Goal: Task Accomplishment & Management: Use online tool/utility

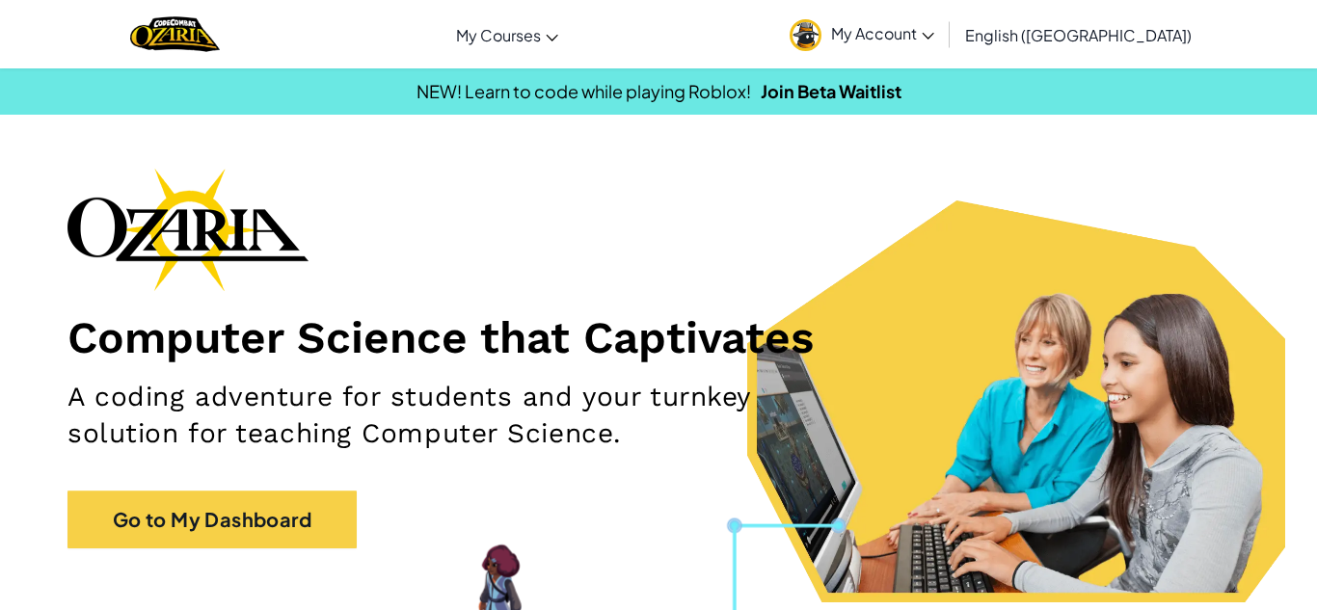
click at [934, 34] on span "My Account" at bounding box center [882, 33] width 103 height 20
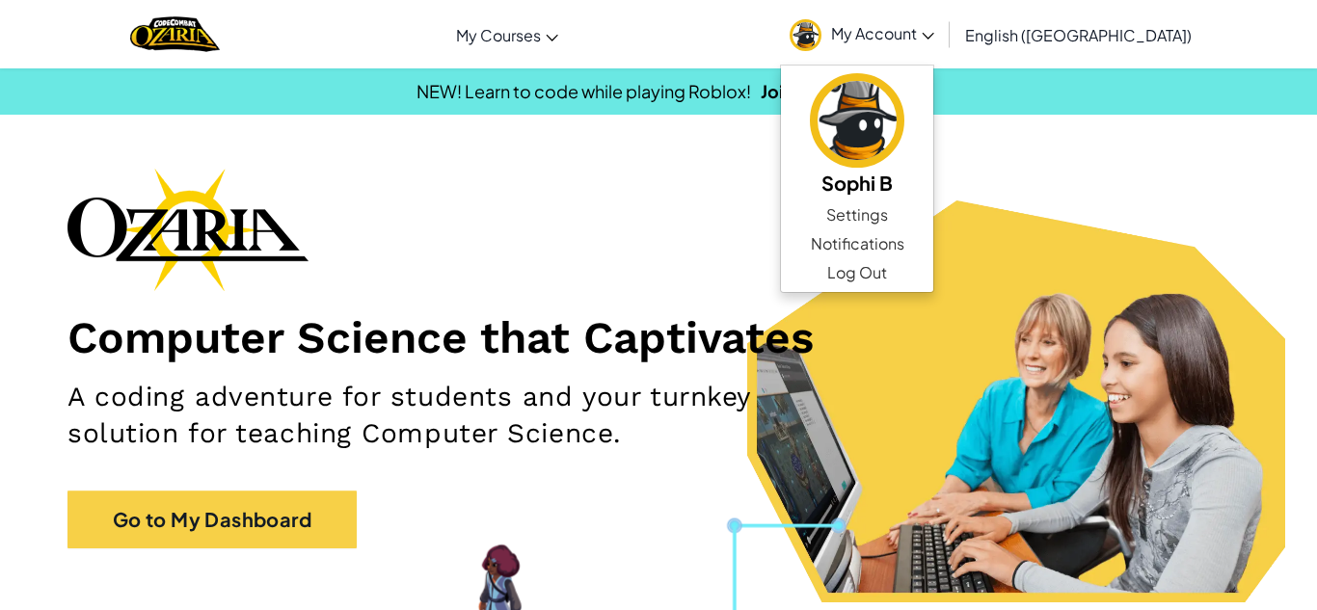
click at [614, 280] on div "Computer Science that Captivates A coding adventure for students and your turnk…" at bounding box center [658, 368] width 1182 height 400
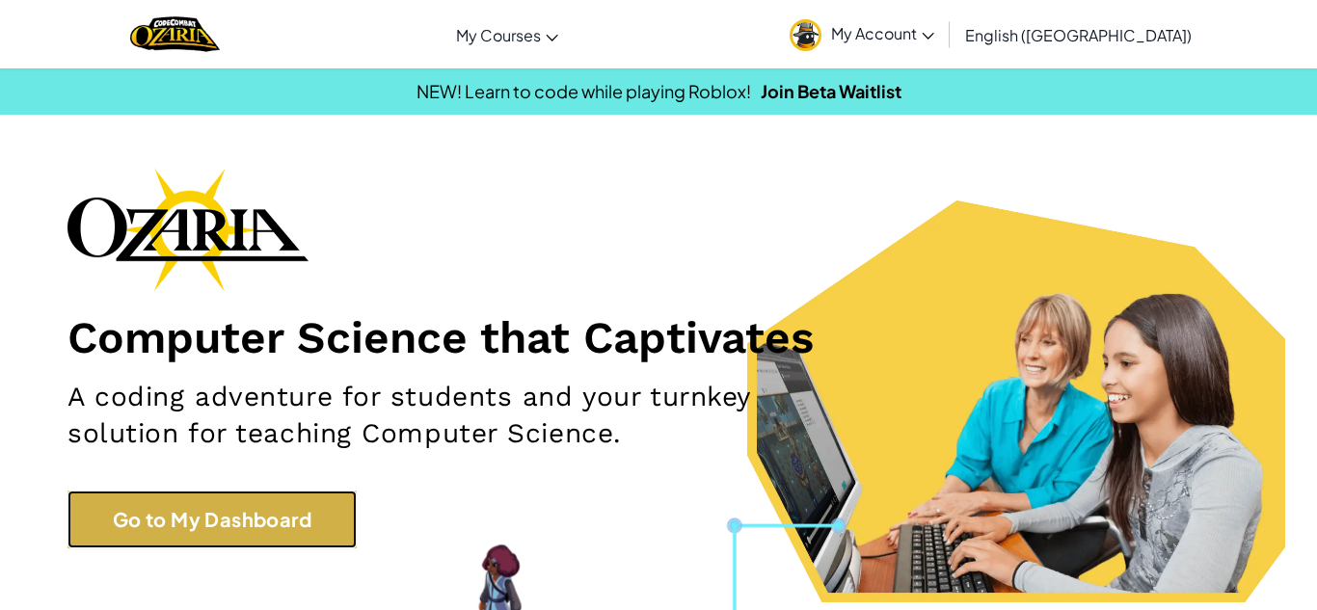
click at [261, 521] on link "Go to My Dashboard" at bounding box center [211, 520] width 289 height 58
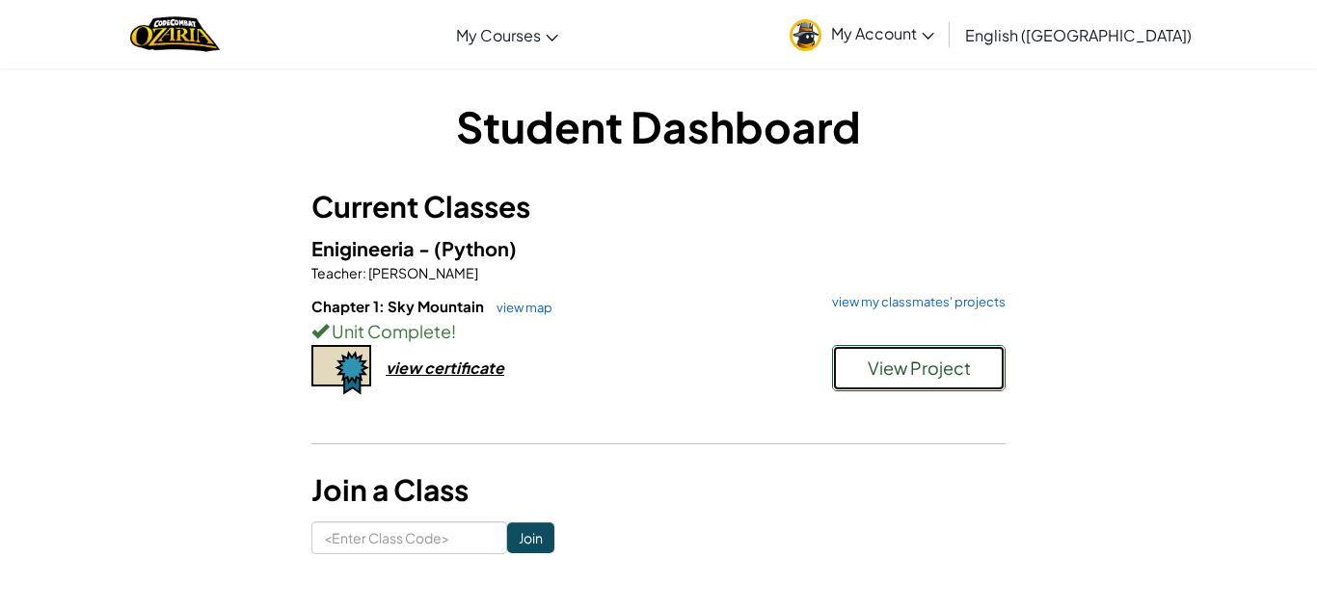
click at [976, 383] on button "View Project" at bounding box center [919, 368] width 174 height 46
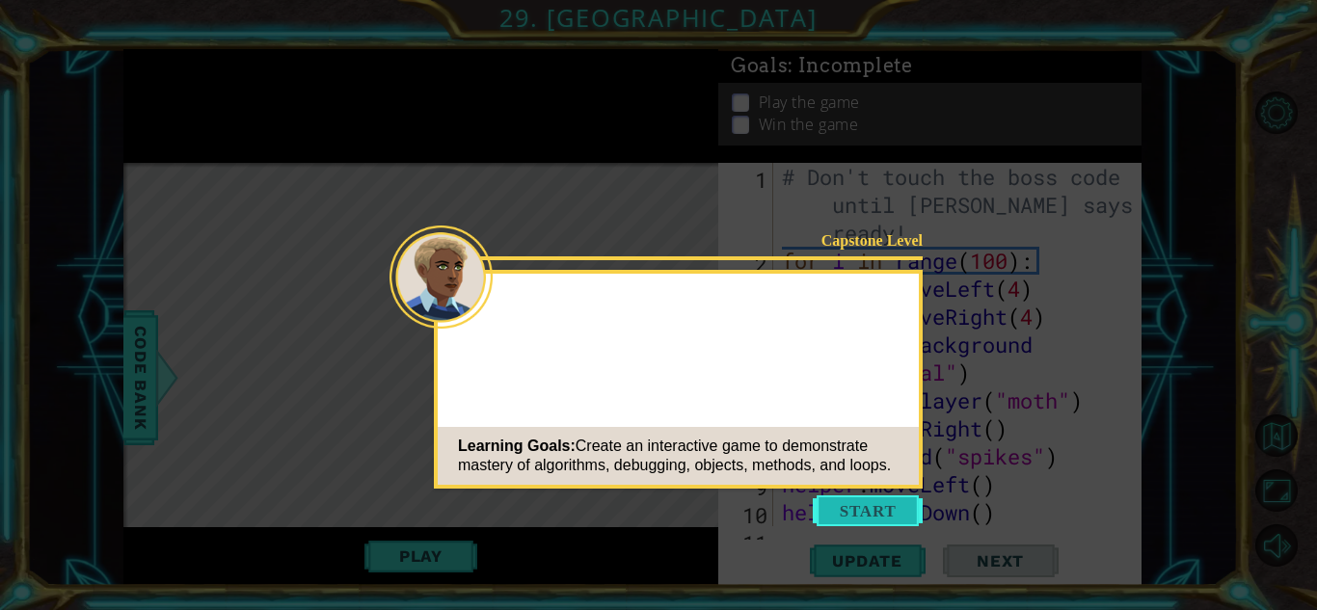
click at [882, 521] on button "Start" at bounding box center [868, 510] width 110 height 31
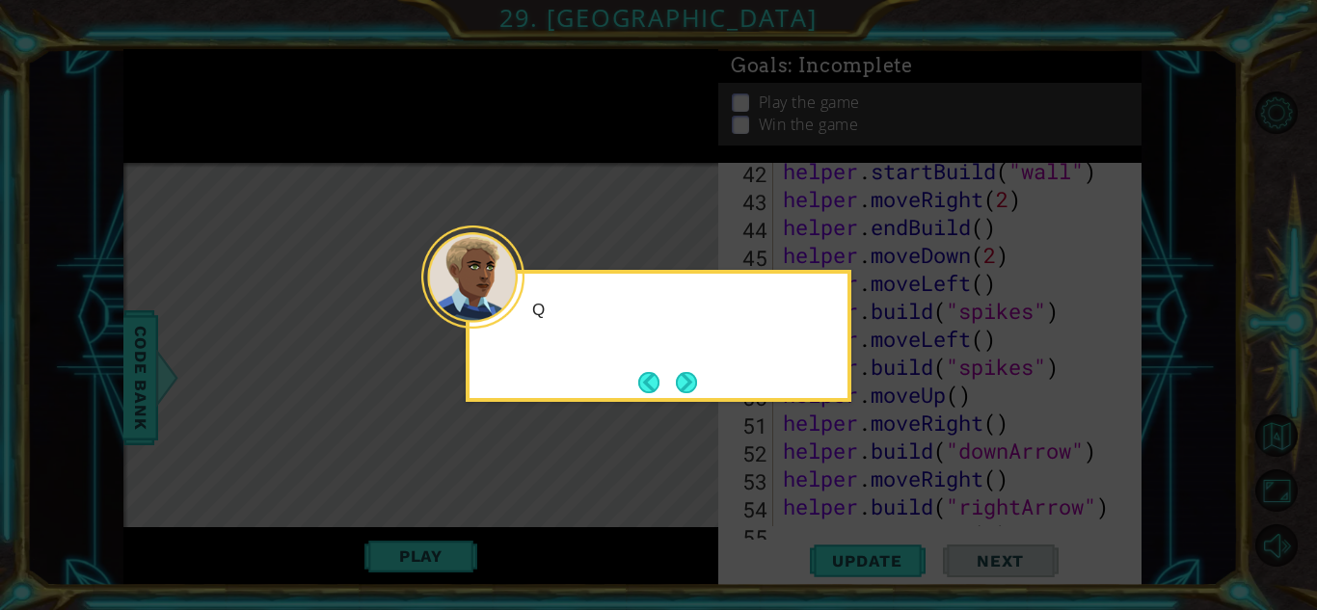
scroll to position [1482, 0]
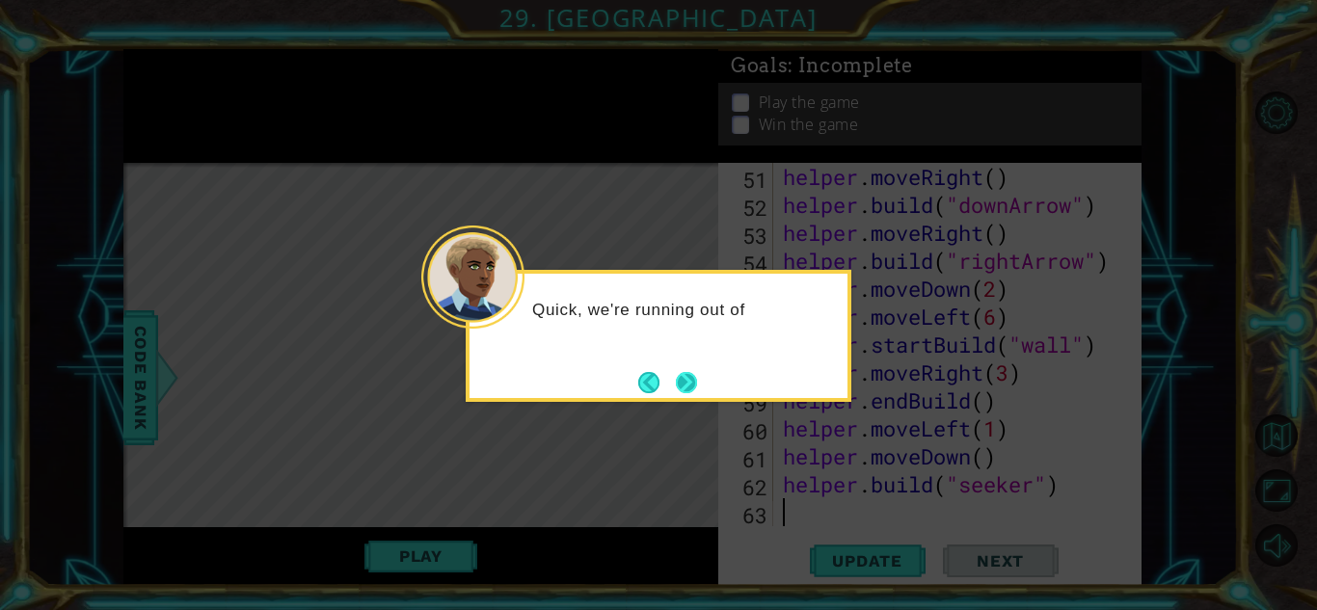
click at [686, 390] on button "Next" at bounding box center [687, 382] width 22 height 22
click at [689, 389] on button "Next" at bounding box center [686, 382] width 28 height 28
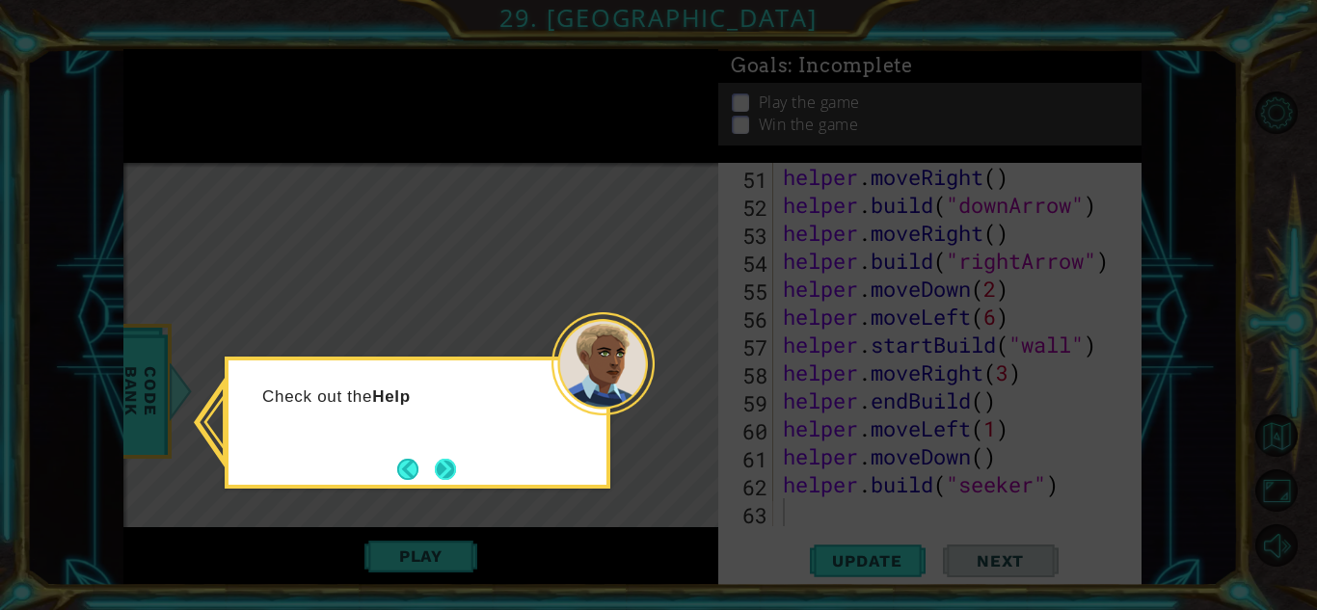
click at [436, 463] on button "Next" at bounding box center [446, 469] width 26 height 26
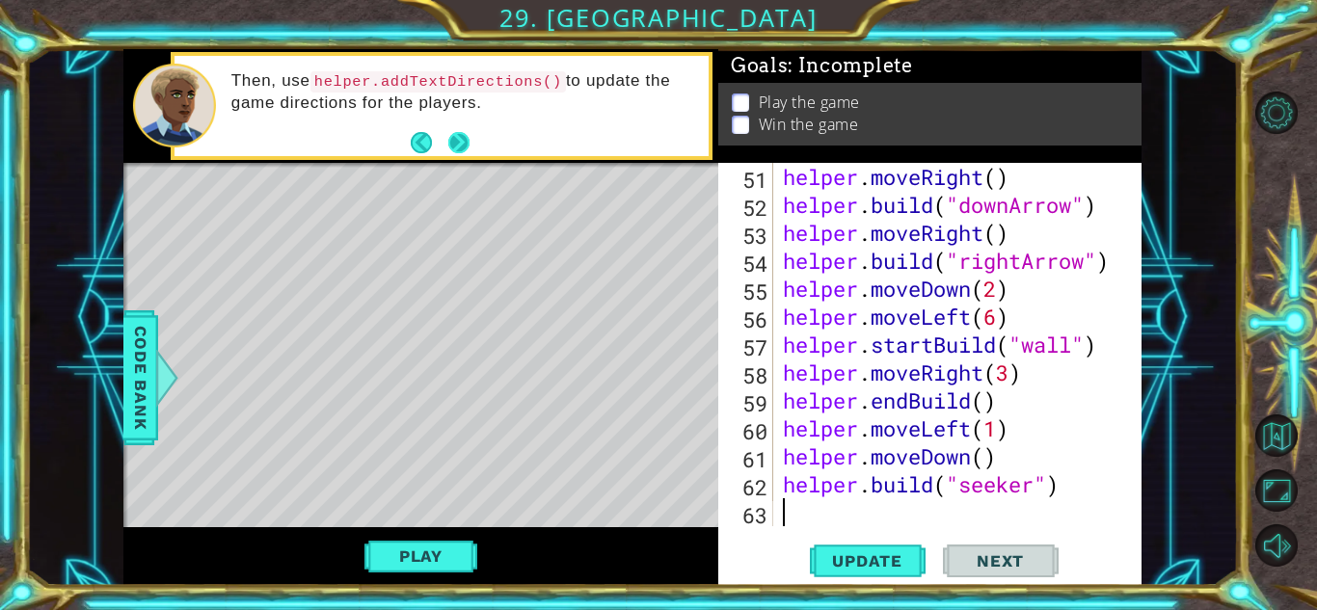
click at [451, 148] on button "Next" at bounding box center [458, 142] width 29 height 29
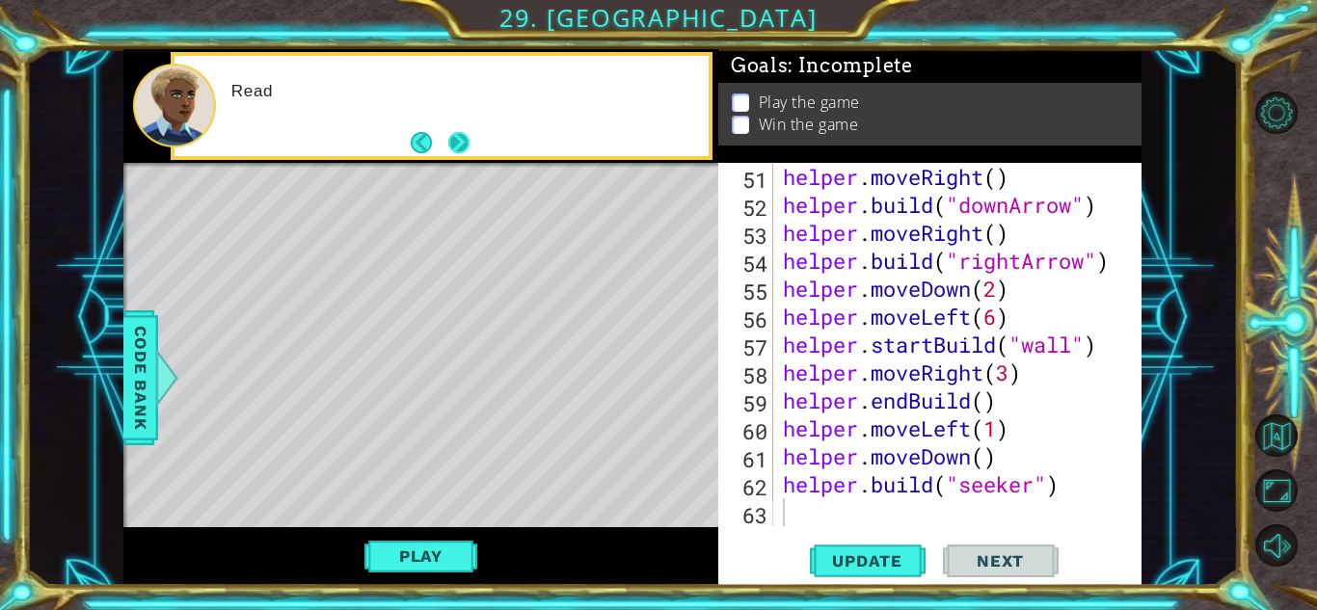
click at [455, 147] on button "Next" at bounding box center [459, 143] width 22 height 22
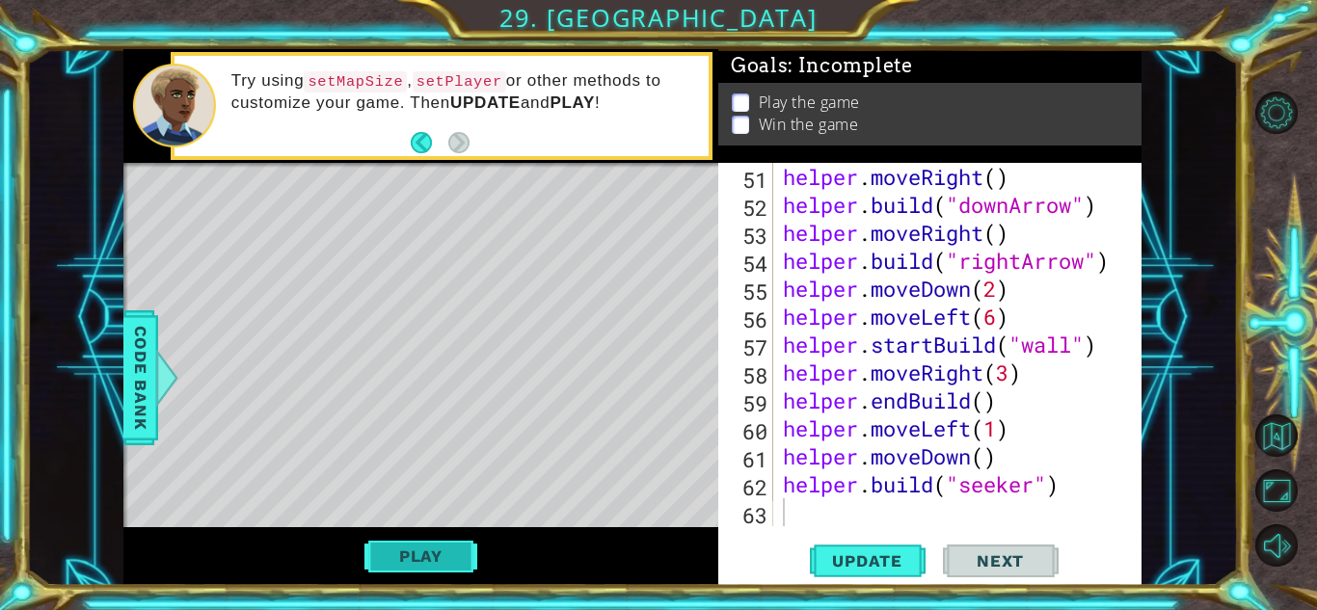
click at [426, 549] on button "Play" at bounding box center [420, 556] width 113 height 37
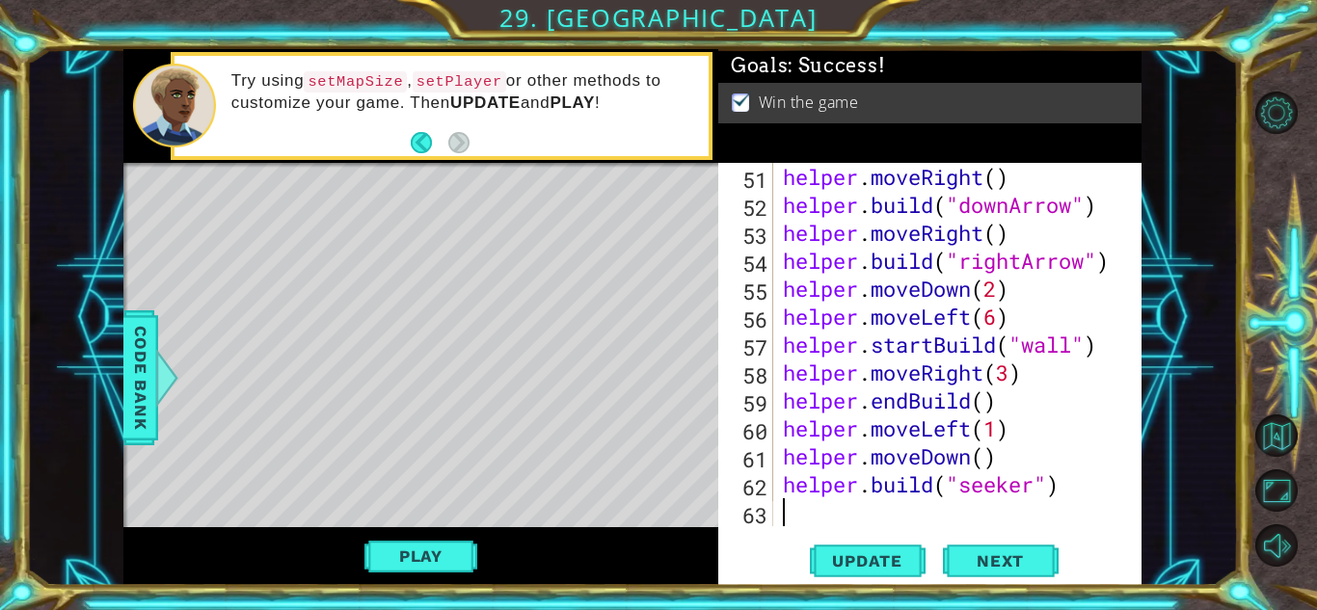
click at [791, 507] on div "helper . moveRight ( ) helper . build ( "downArrow" ) helper . moveRight ( ) he…" at bounding box center [962, 372] width 367 height 419
click at [1002, 449] on div "helper . moveRight ( ) helper . build ( "downArrow" ) helper . moveRight ( ) he…" at bounding box center [962, 372] width 367 height 419
click at [1009, 433] on div "helper . moveRight ( ) helper . build ( "downArrow" ) helper . moveRight ( ) he…" at bounding box center [962, 372] width 367 height 419
click at [883, 557] on span "Update" at bounding box center [867, 560] width 109 height 19
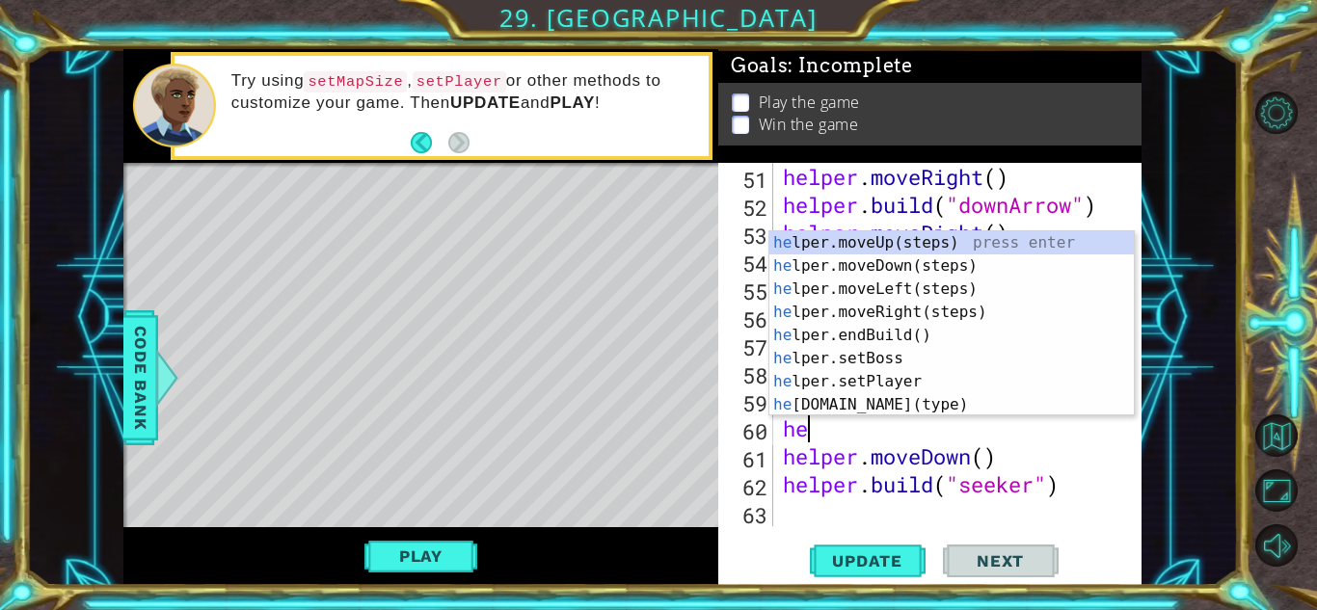
type textarea "h"
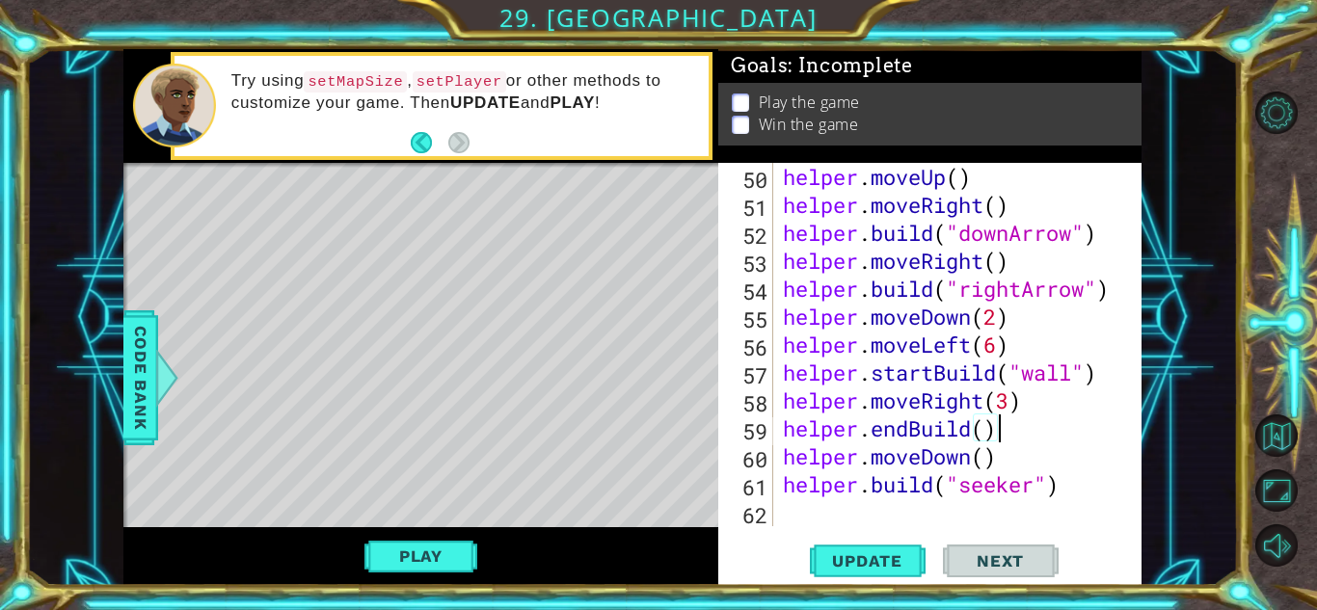
scroll to position [1454, 0]
click at [889, 554] on span "Update" at bounding box center [867, 560] width 109 height 19
click at [430, 548] on button "Play" at bounding box center [420, 556] width 113 height 37
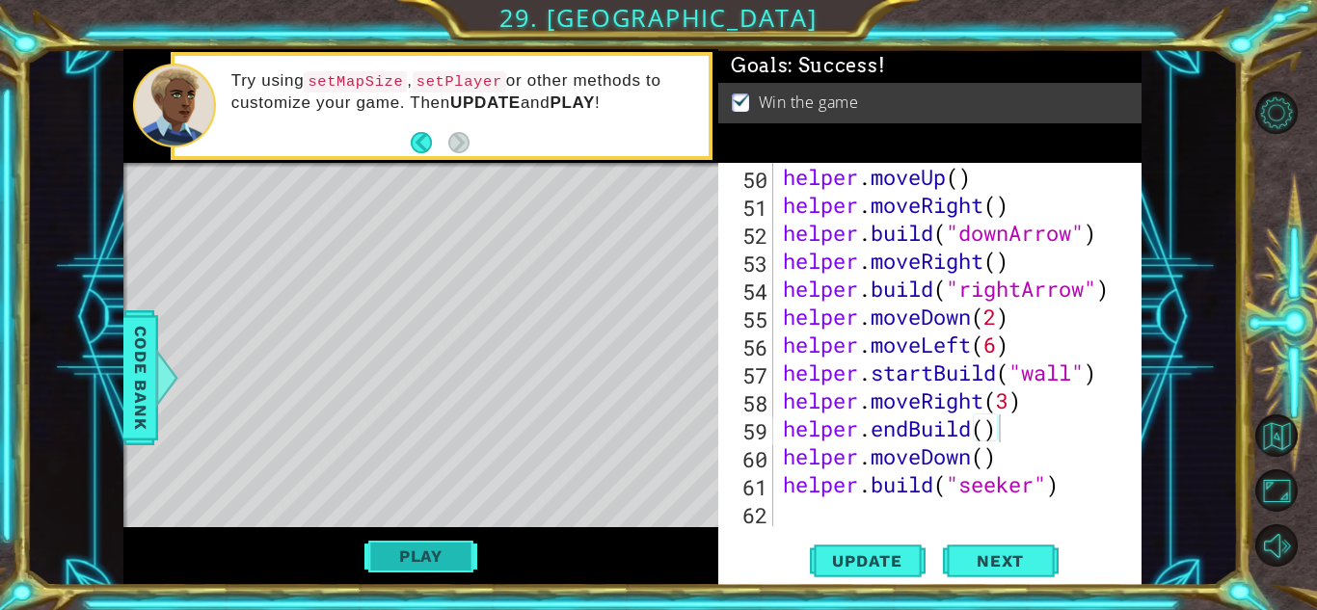
click at [421, 549] on button "Play" at bounding box center [420, 556] width 113 height 37
click at [441, 539] on button "Play" at bounding box center [420, 556] width 113 height 37
click at [449, 564] on button "Play" at bounding box center [420, 556] width 113 height 37
click at [402, 569] on button "Play" at bounding box center [420, 556] width 113 height 37
click at [394, 560] on button "Play" at bounding box center [420, 556] width 113 height 37
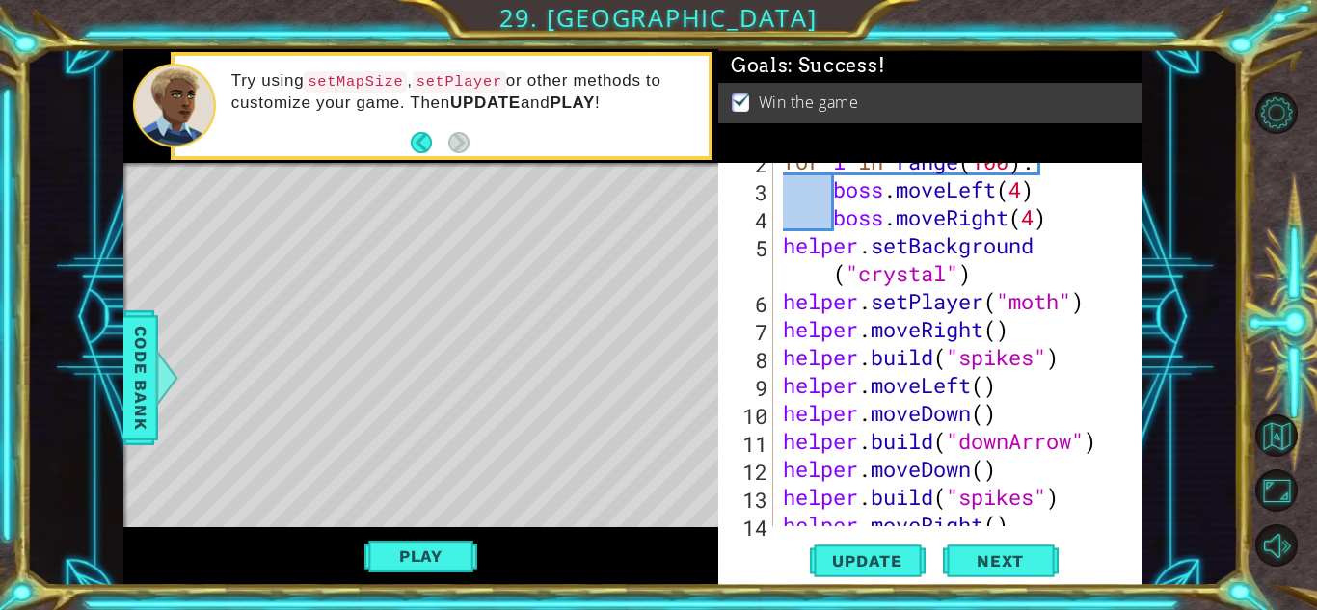
scroll to position [0, 0]
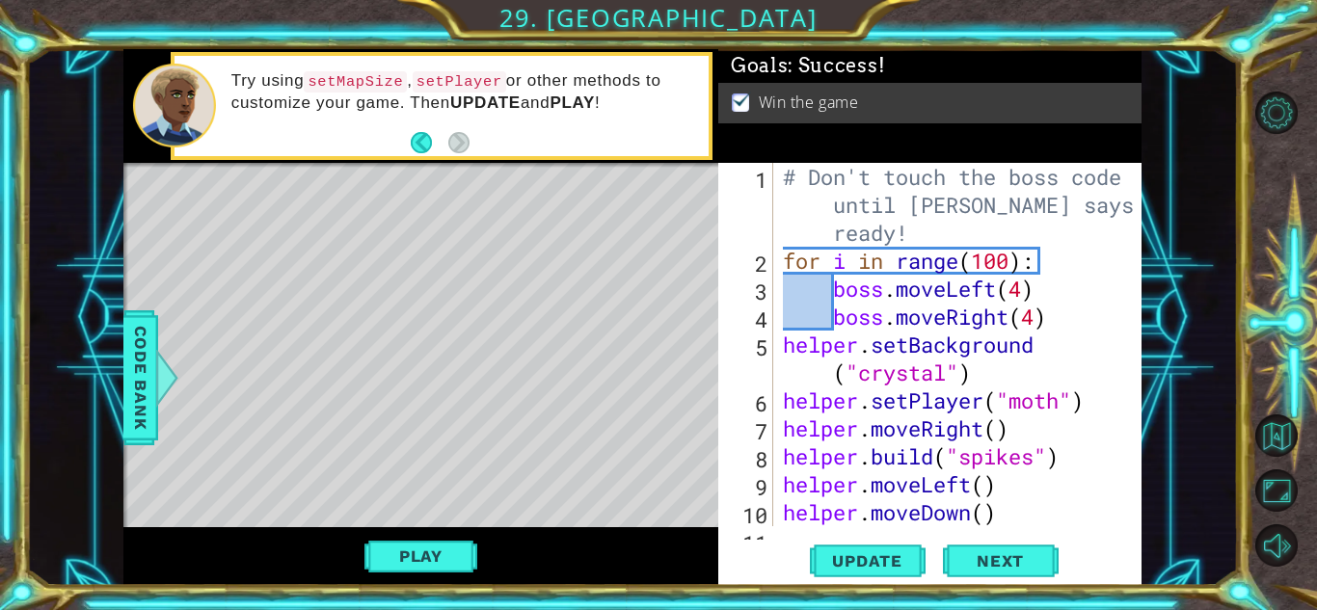
click at [1074, 401] on div "# Don't touch the boss code until [PERSON_NAME] says you're ready! for i in ran…" at bounding box center [962, 400] width 367 height 475
click at [1093, 409] on div "# Don't touch the boss code until [PERSON_NAME] says you're ready! for i in ran…" at bounding box center [962, 400] width 367 height 475
click at [991, 368] on div "# Don't touch the boss code until [PERSON_NAME] says you're ready! for i in ran…" at bounding box center [962, 400] width 367 height 475
click at [1036, 339] on div "# Don't touch the boss code until [PERSON_NAME] says you're ready! for i in ran…" at bounding box center [962, 400] width 367 height 475
click at [1045, 323] on div "# Don't touch the boss code until [PERSON_NAME] says you're ready! for i in ran…" at bounding box center [962, 400] width 367 height 475
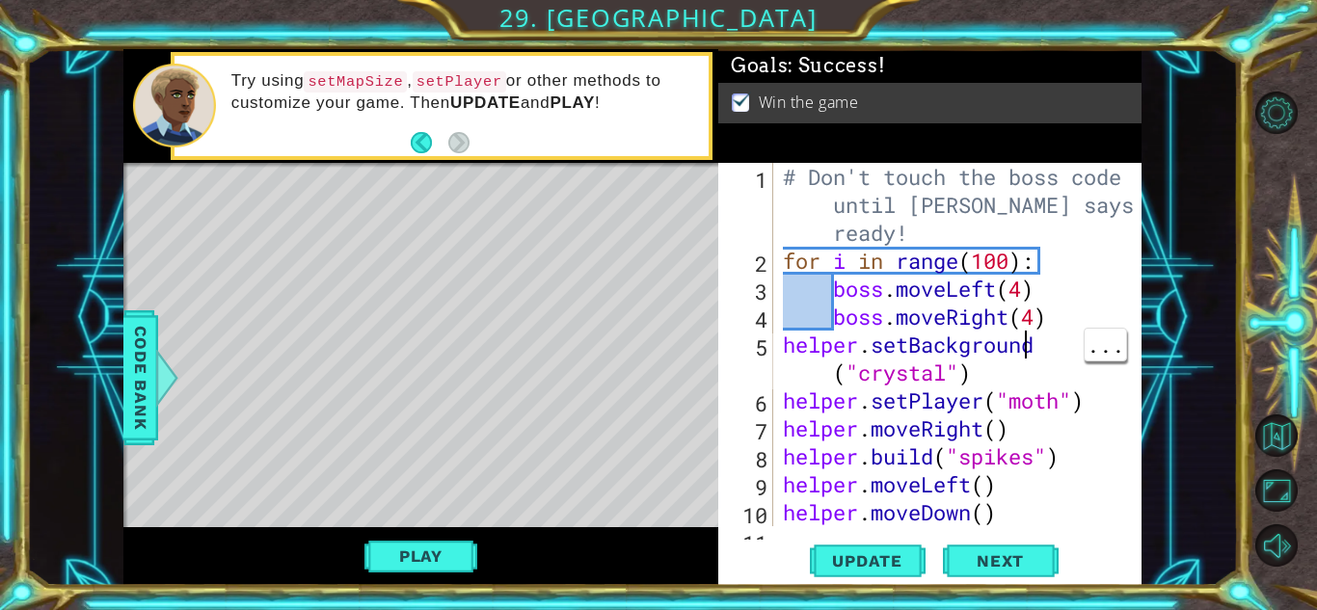
type textarea "boss.moveRight(4)"
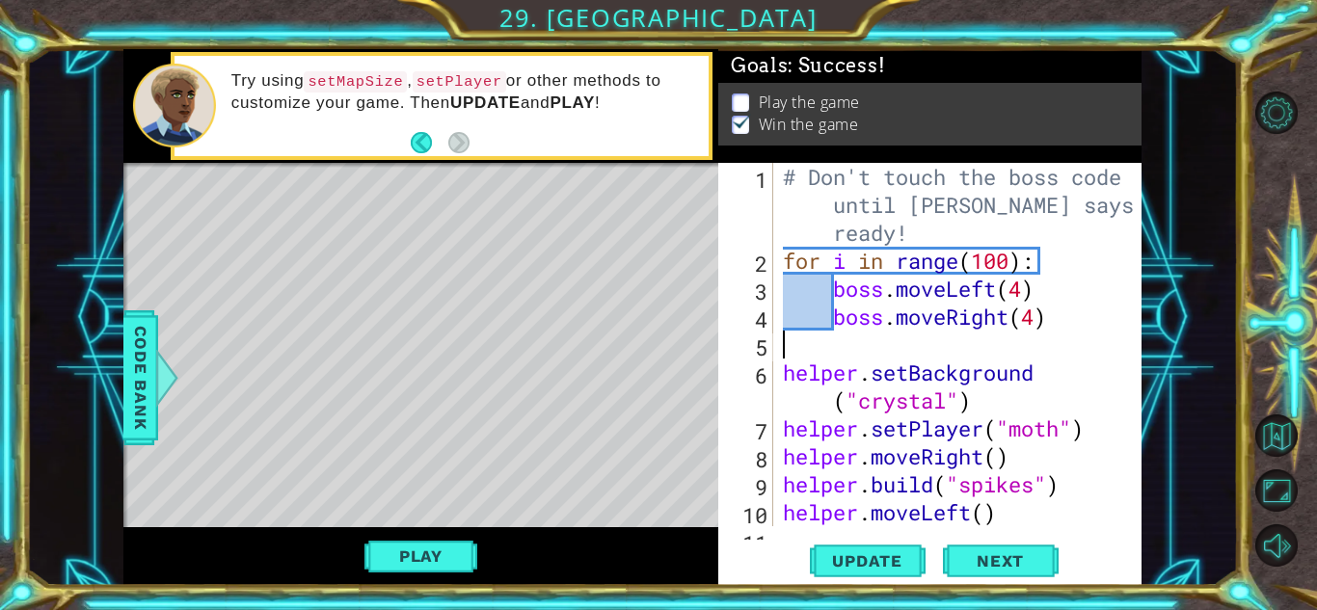
type textarea "boss.moveRight(4)"
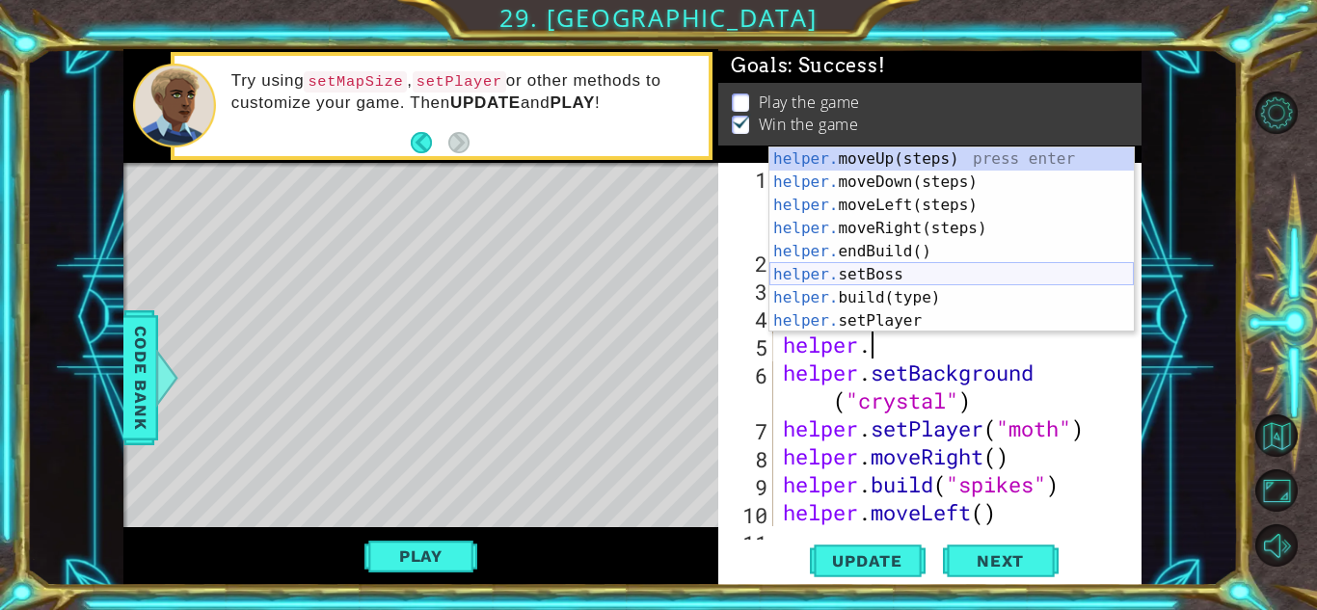
scroll to position [93, 0]
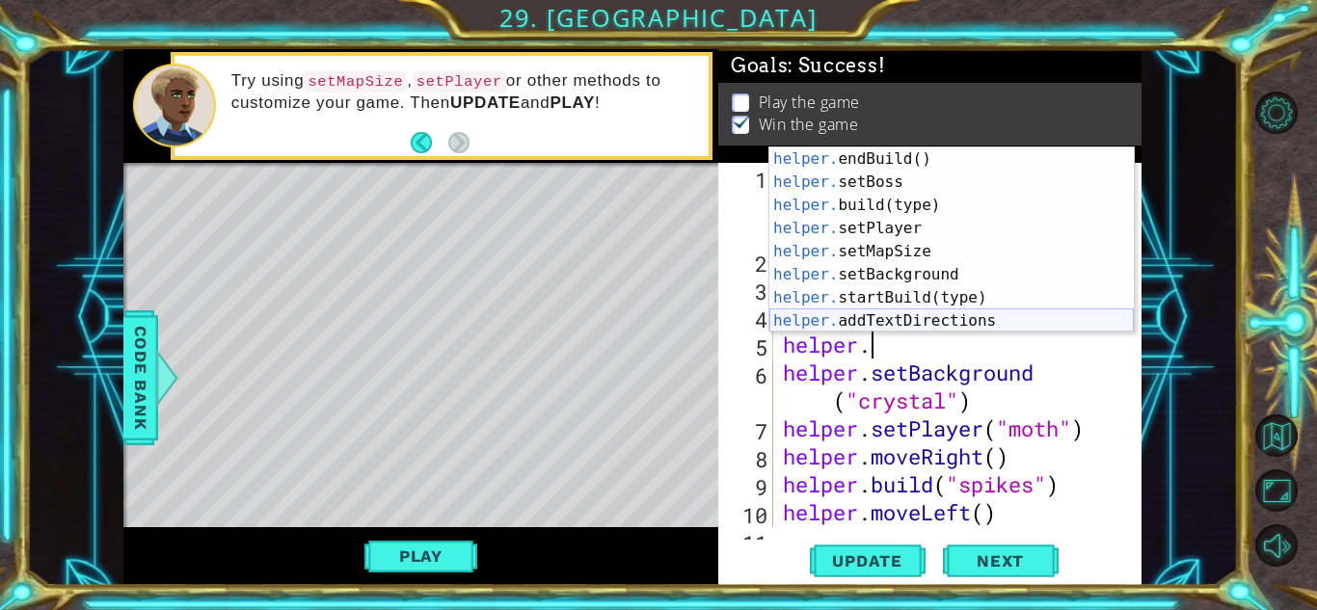
click at [918, 324] on div "helper. endBuild() press enter helper. setBoss press enter helper. build(type) …" at bounding box center [951, 262] width 364 height 231
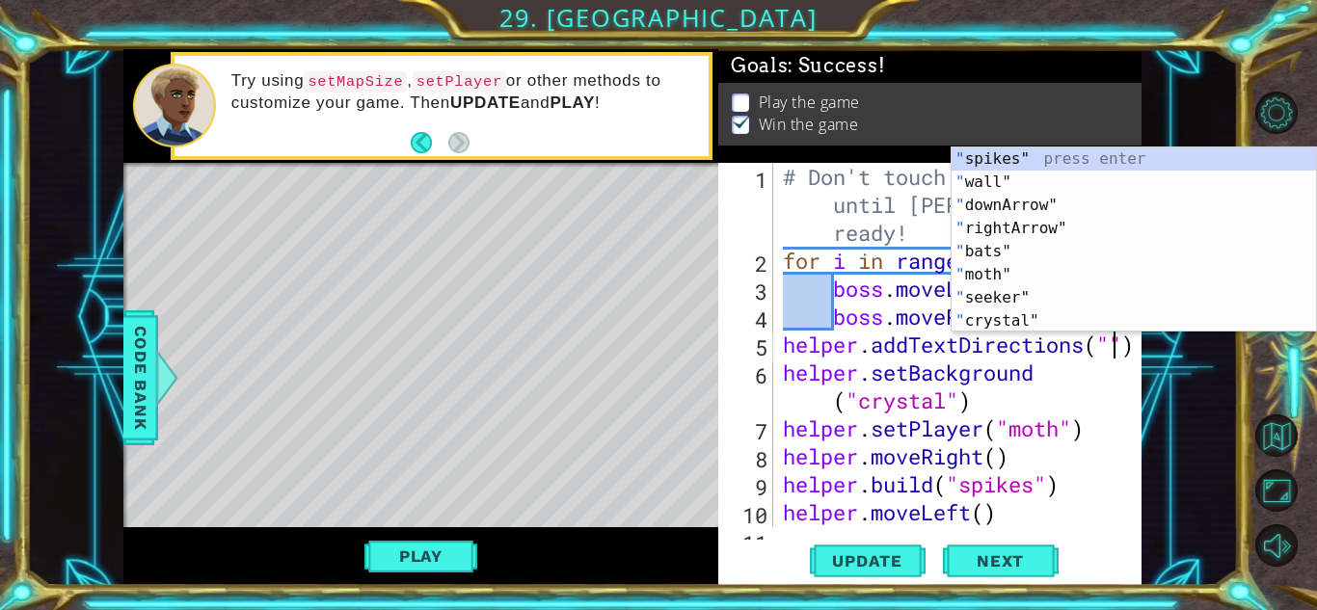
scroll to position [0, 0]
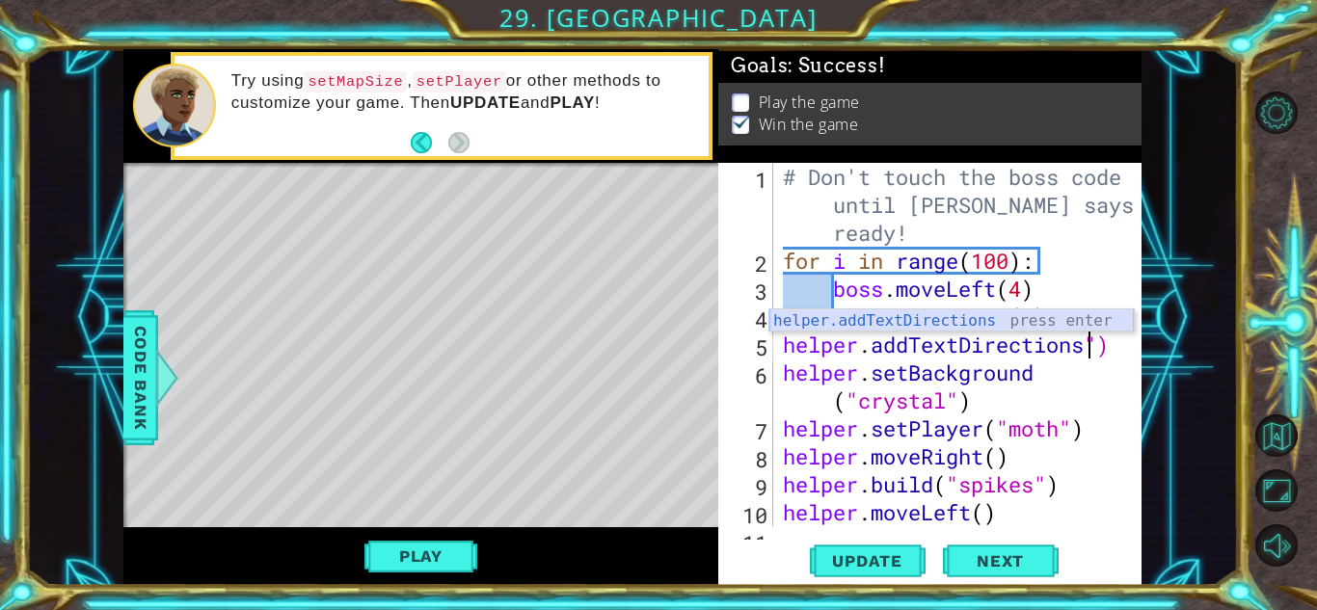
click at [936, 318] on div "helper.addTextDirections press enter" at bounding box center [951, 343] width 364 height 69
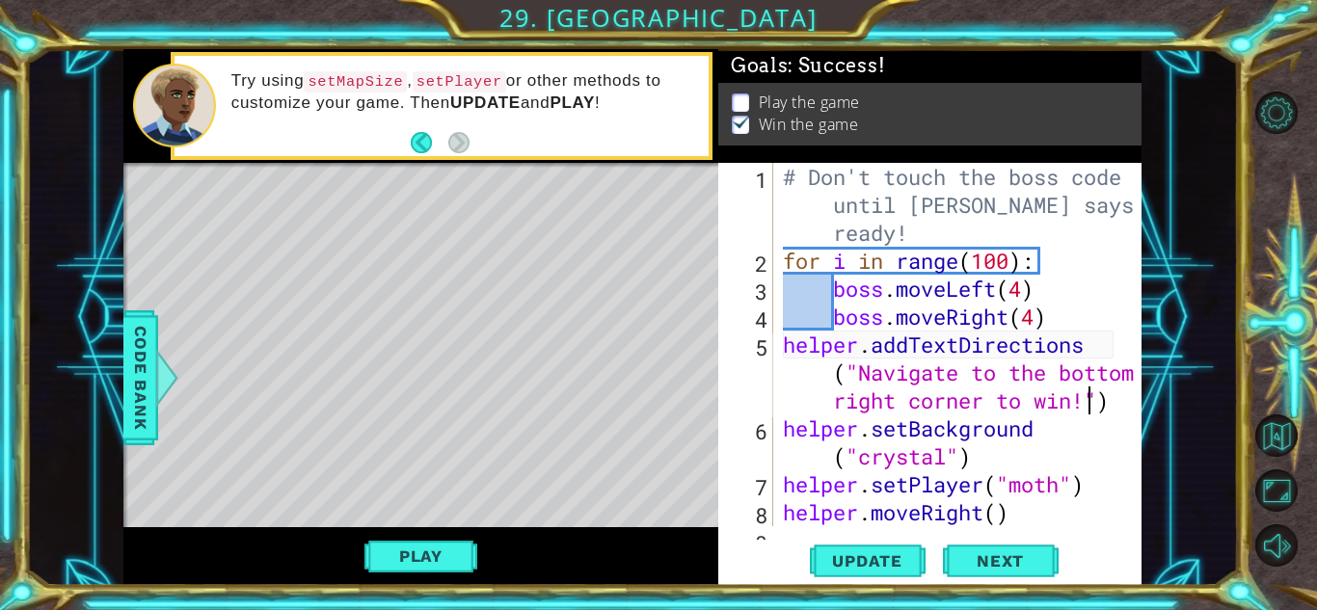
scroll to position [0, 40]
type textarea "helper.addTextDirections("Navigate to the bottom right corner to win!!")"
click at [888, 549] on button "Update" at bounding box center [868, 561] width 116 height 42
click at [457, 544] on button "Play" at bounding box center [420, 556] width 113 height 37
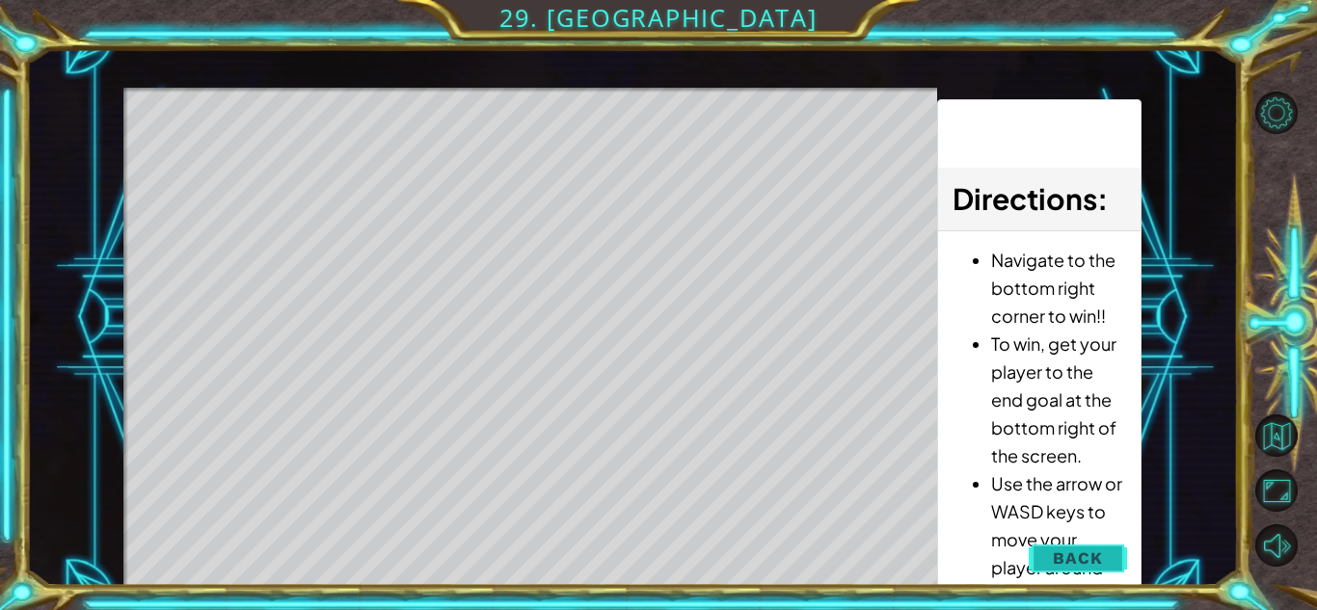
click at [1077, 548] on span "Back" at bounding box center [1077, 557] width 49 height 19
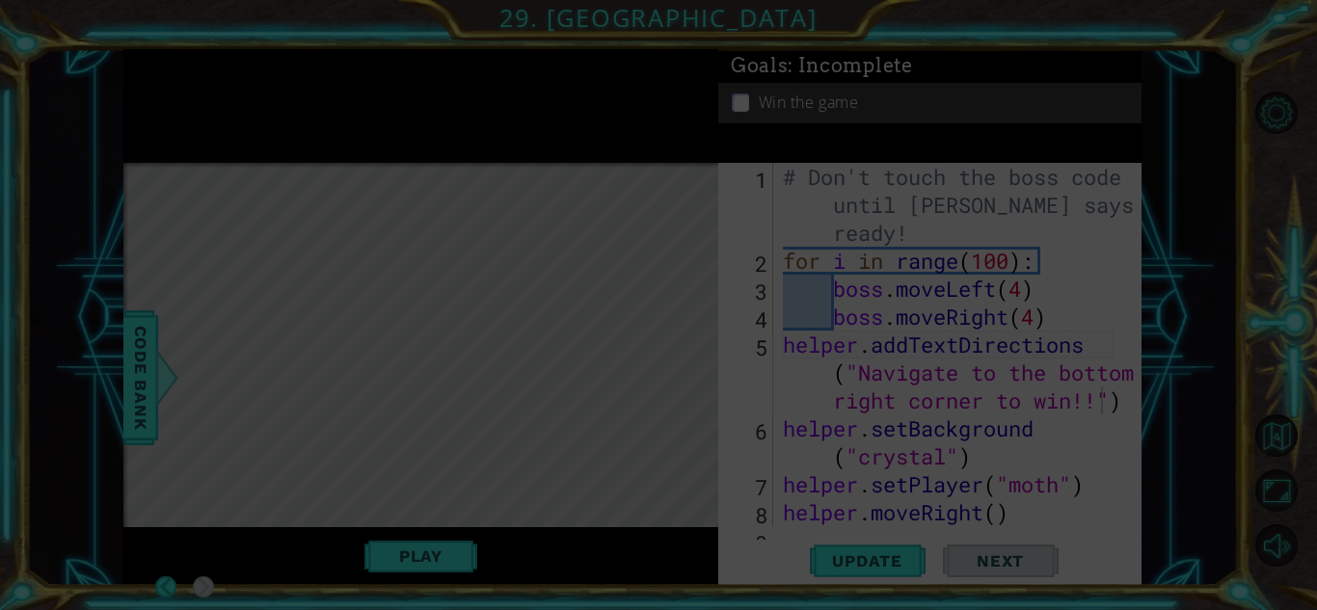
click at [987, 351] on icon at bounding box center [658, 305] width 1317 height 610
click at [848, 149] on icon at bounding box center [658, 305] width 1317 height 610
click at [935, 280] on icon at bounding box center [658, 305] width 1317 height 610
